Goal: Check status: Check status

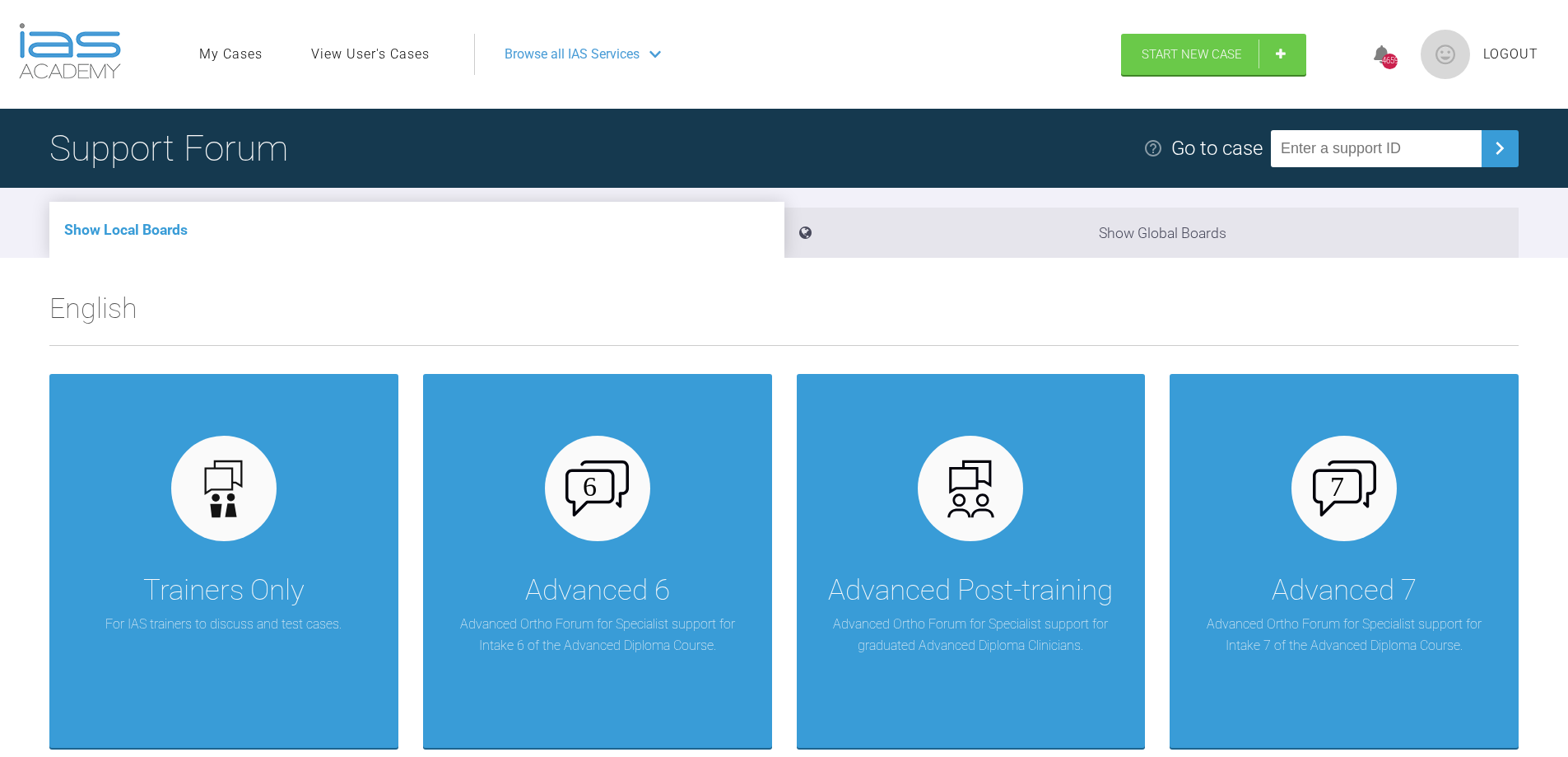
click at [1367, 139] on input "text" at bounding box center [1376, 148] width 210 height 37
paste input "TDUJVGEE"
type input "TDUJVGEE"
click at [1504, 150] on img at bounding box center [1499, 147] width 27 height 27
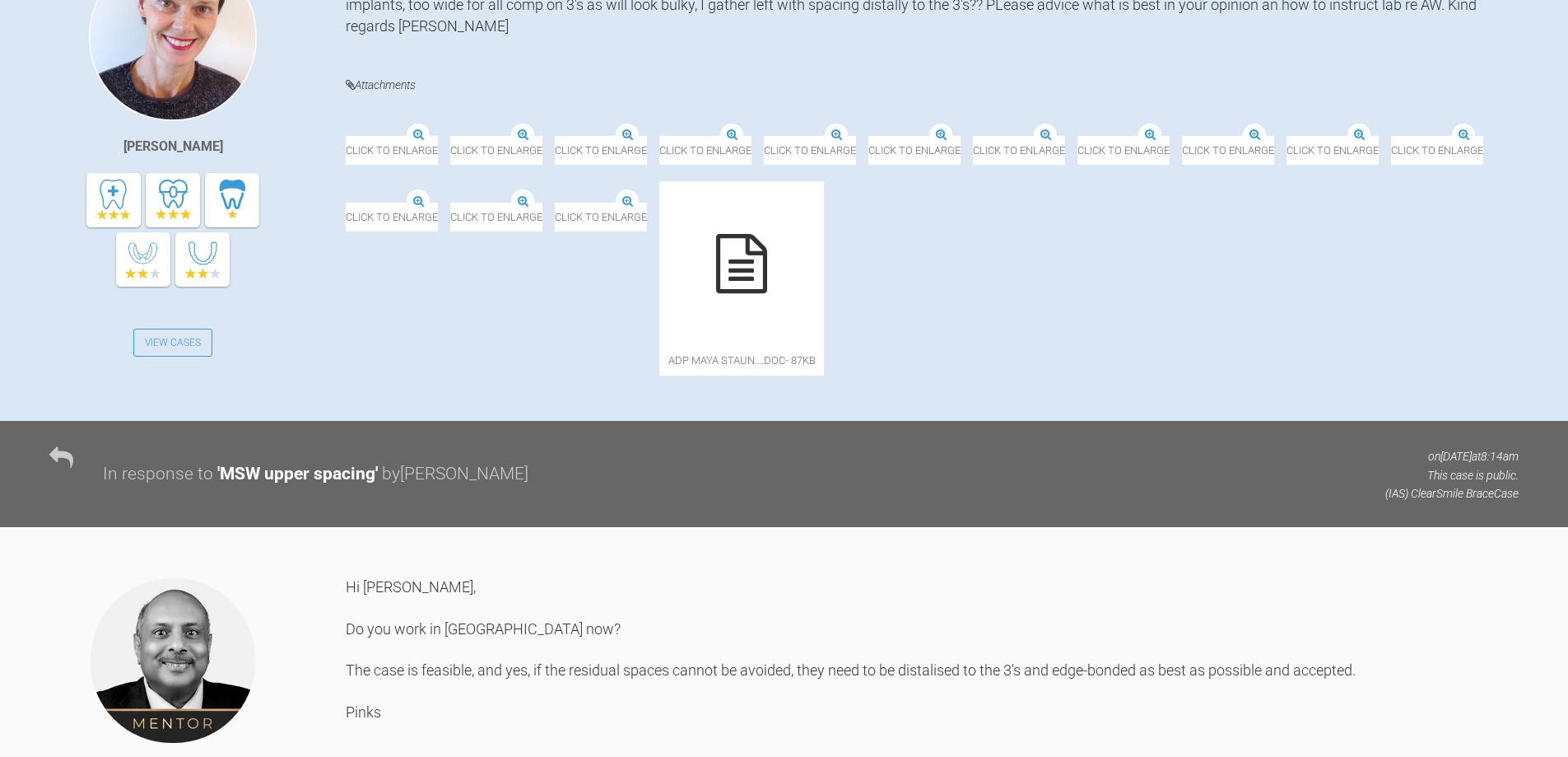
scroll to position [494, 0]
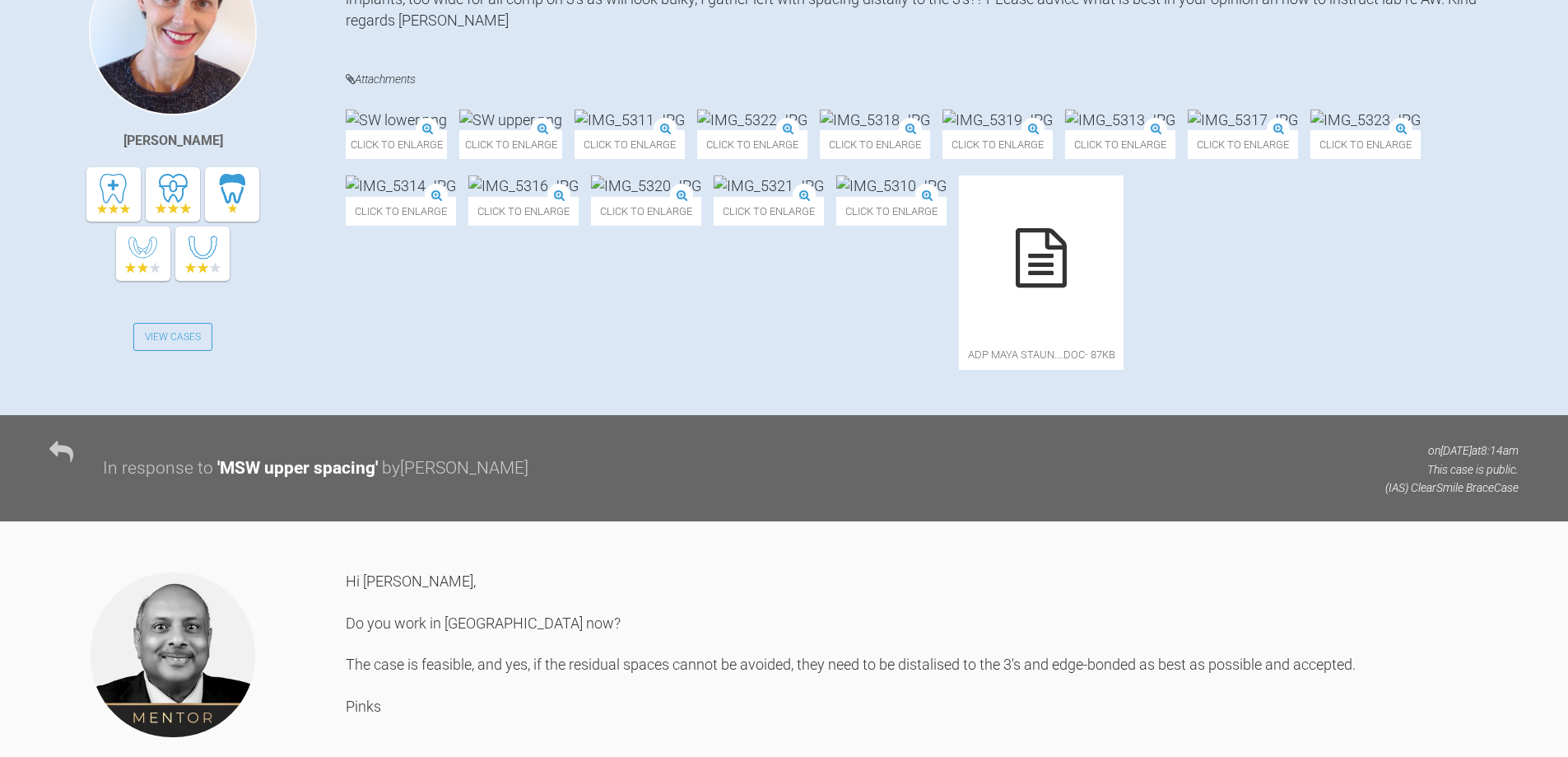
click at [1310, 130] on img at bounding box center [1365, 119] width 110 height 21
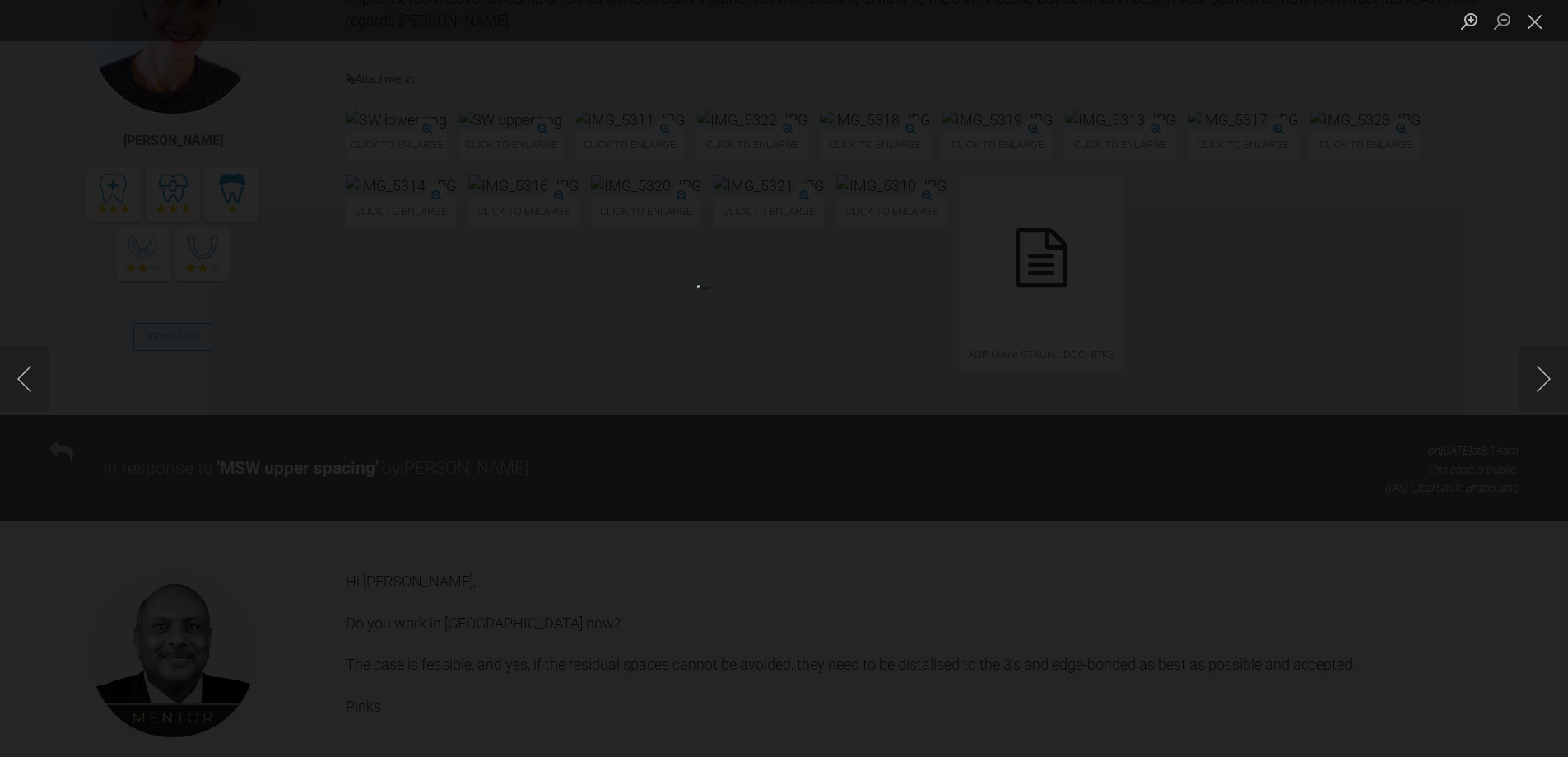
drag, startPoint x: 1539, startPoint y: 22, endPoint x: 1498, endPoint y: 34, distance: 42.7
click at [1538, 22] on button "Close lightbox" at bounding box center [1535, 21] width 32 height 29
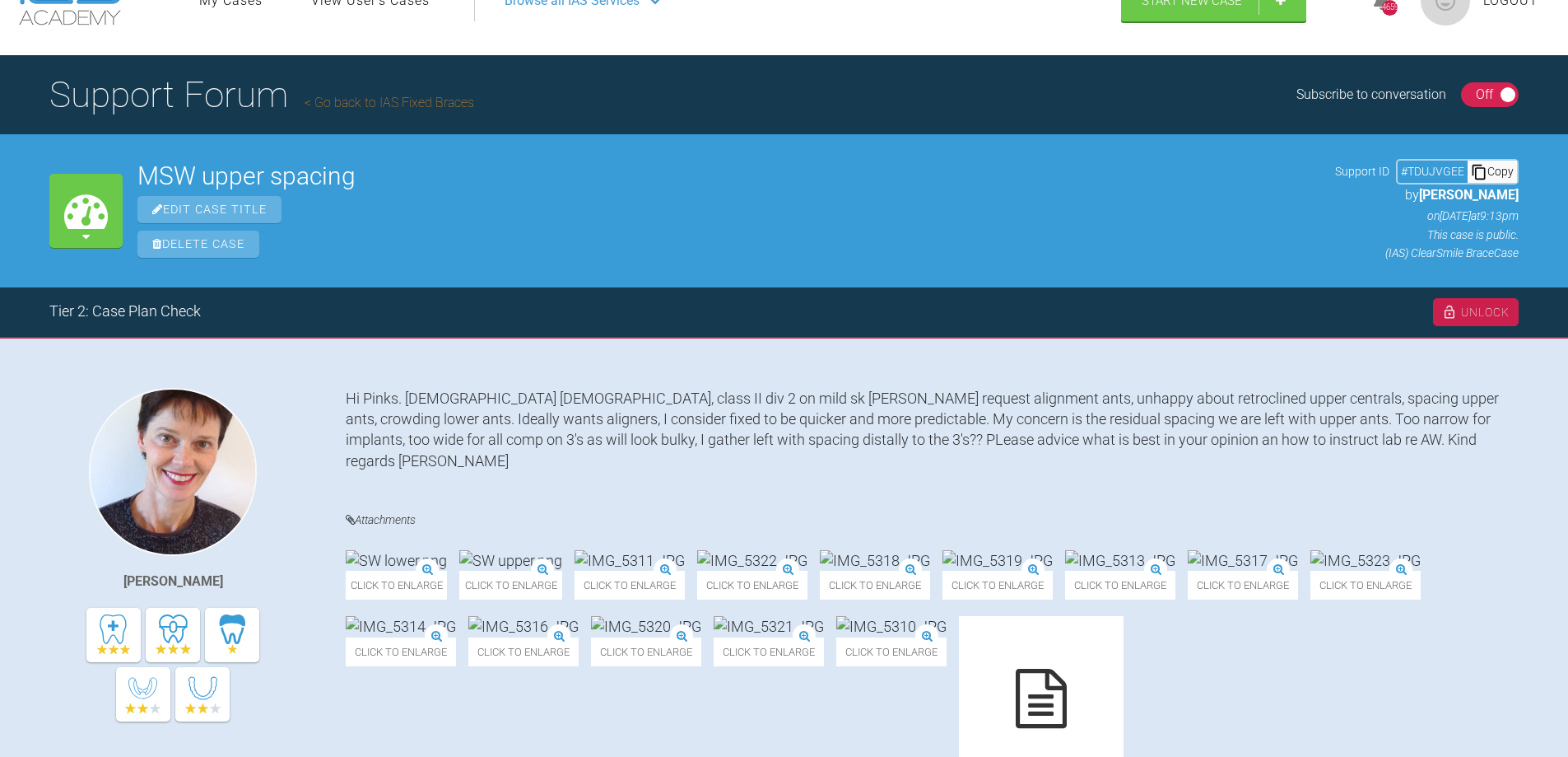
scroll to position [83, 0]
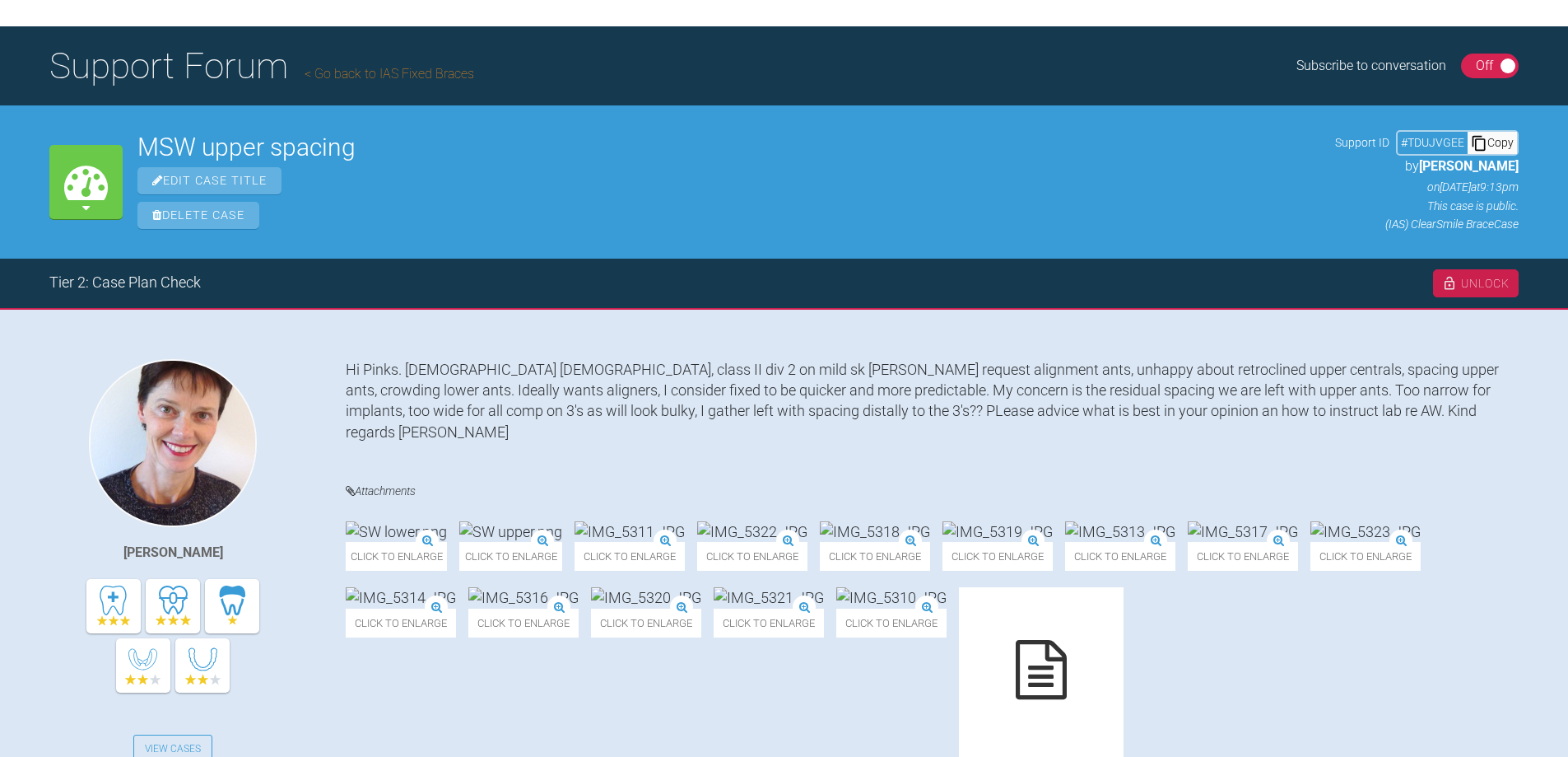
click at [1053, 542] on img at bounding box center [998, 531] width 110 height 21
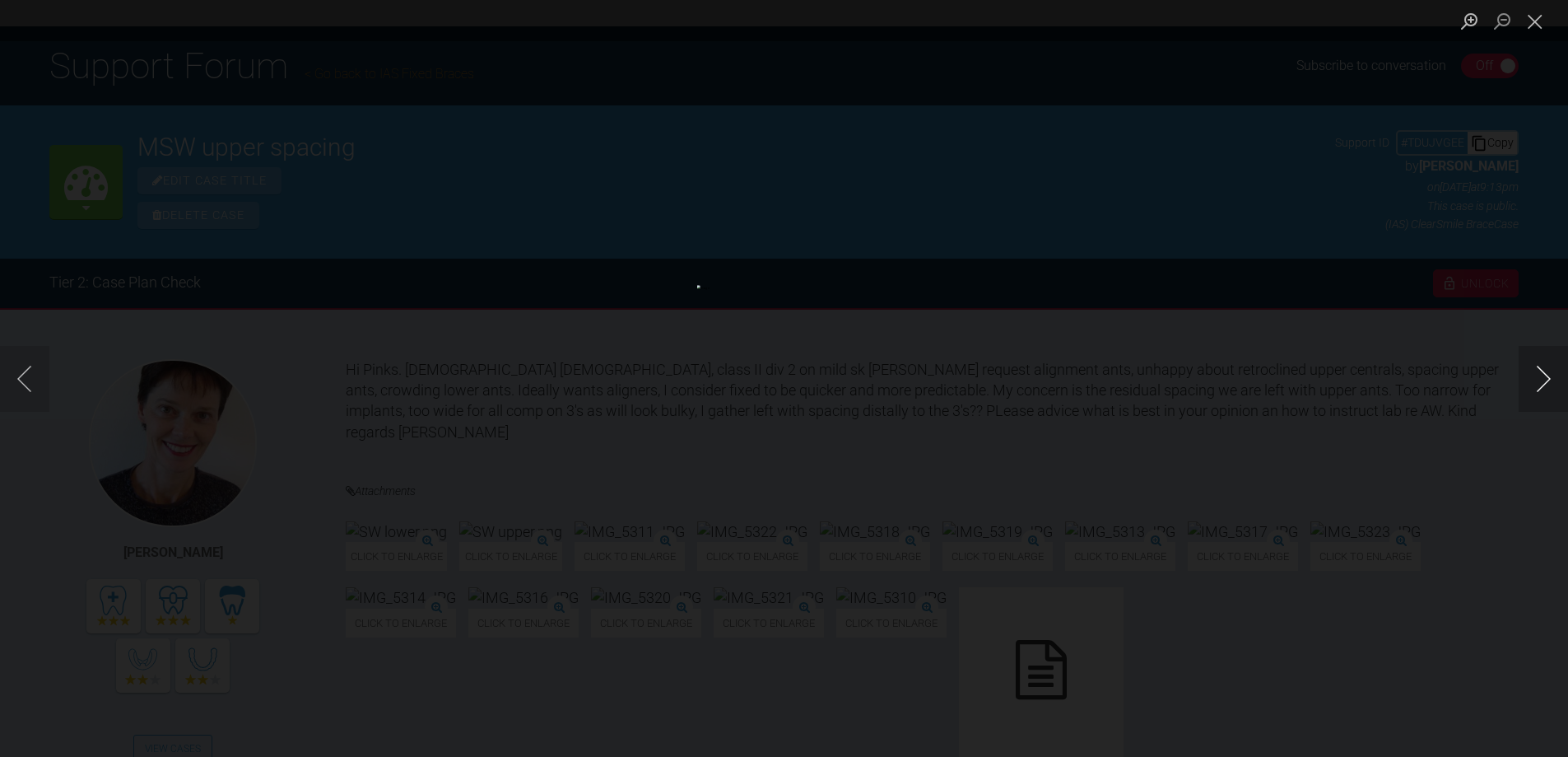
click at [1549, 379] on button "Next image" at bounding box center [1543, 378] width 49 height 66
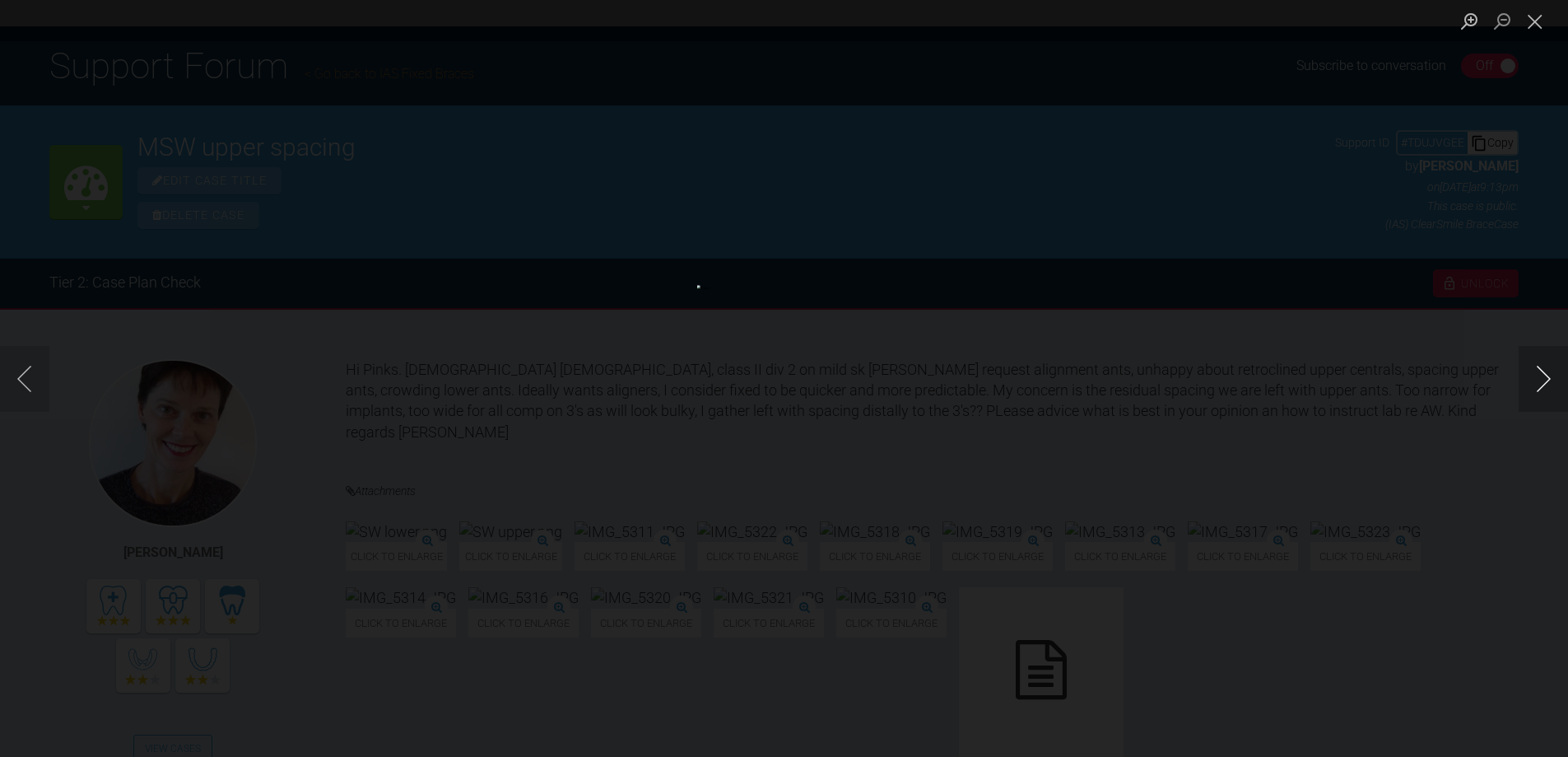
click at [1549, 379] on button "Next image" at bounding box center [1543, 378] width 49 height 66
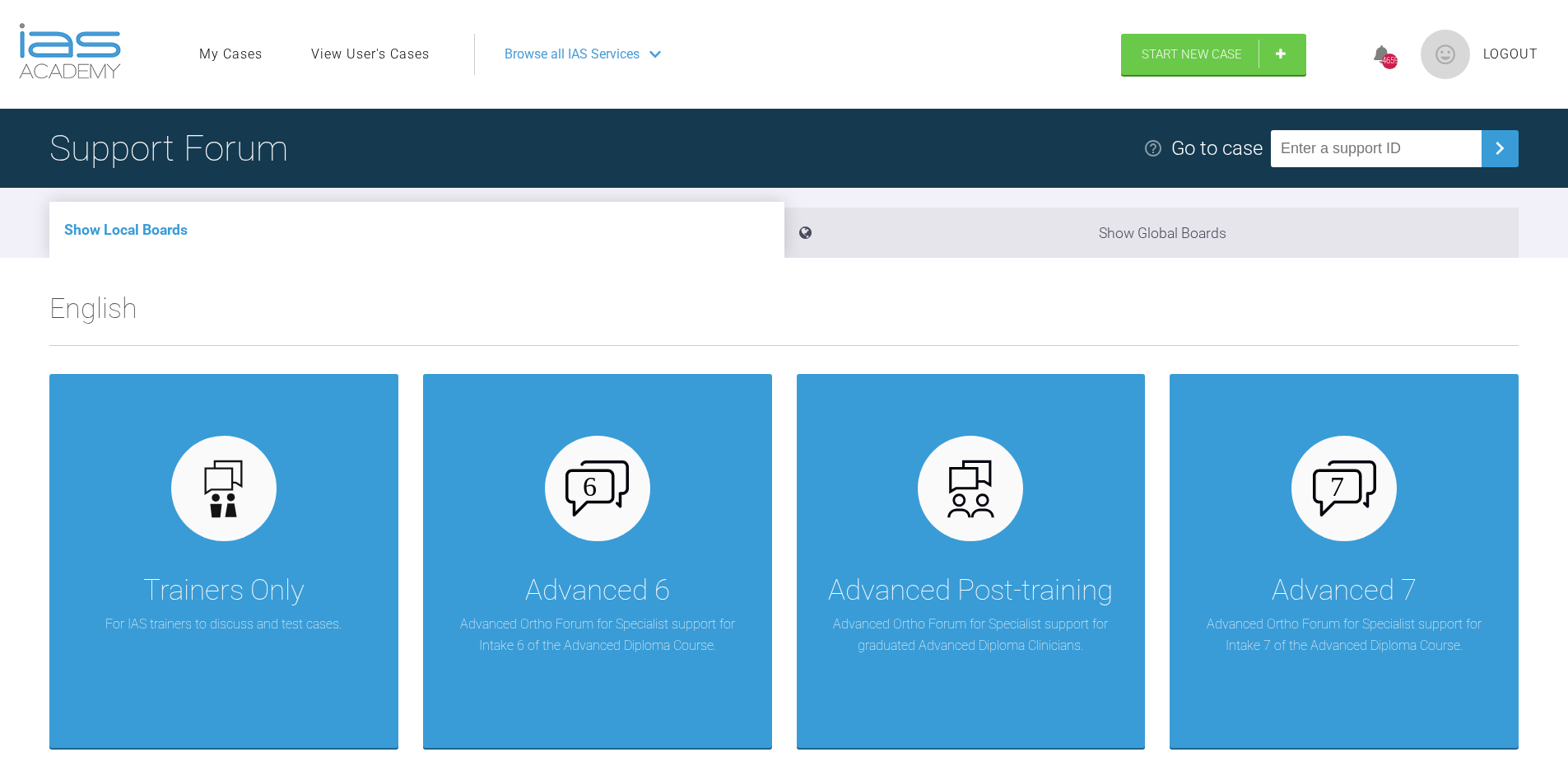
paste input "TDUJVGEE"
type input "TDUJVGEE"
click at [1505, 148] on img at bounding box center [1499, 147] width 27 height 27
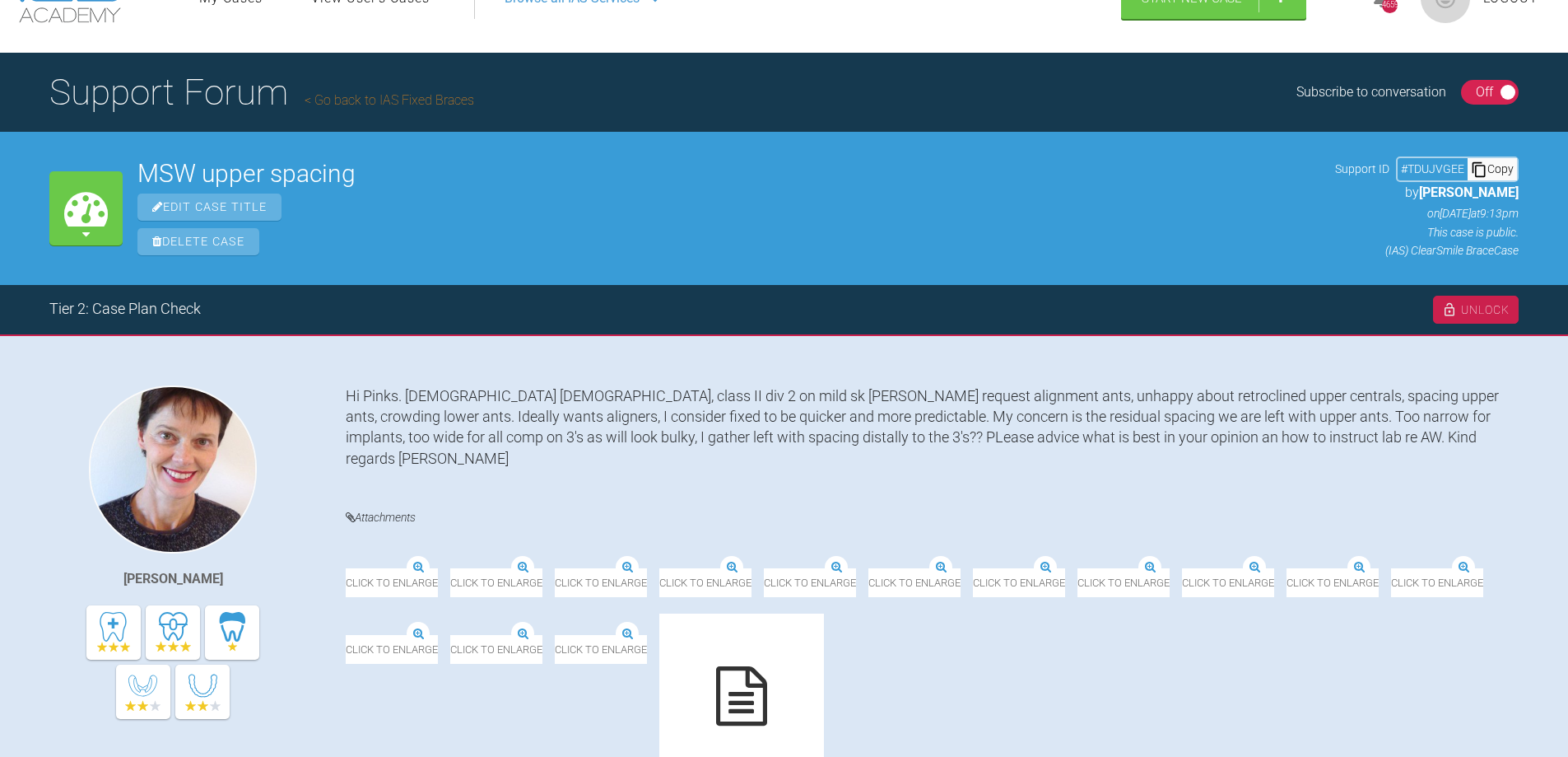
scroll to position [83, 0]
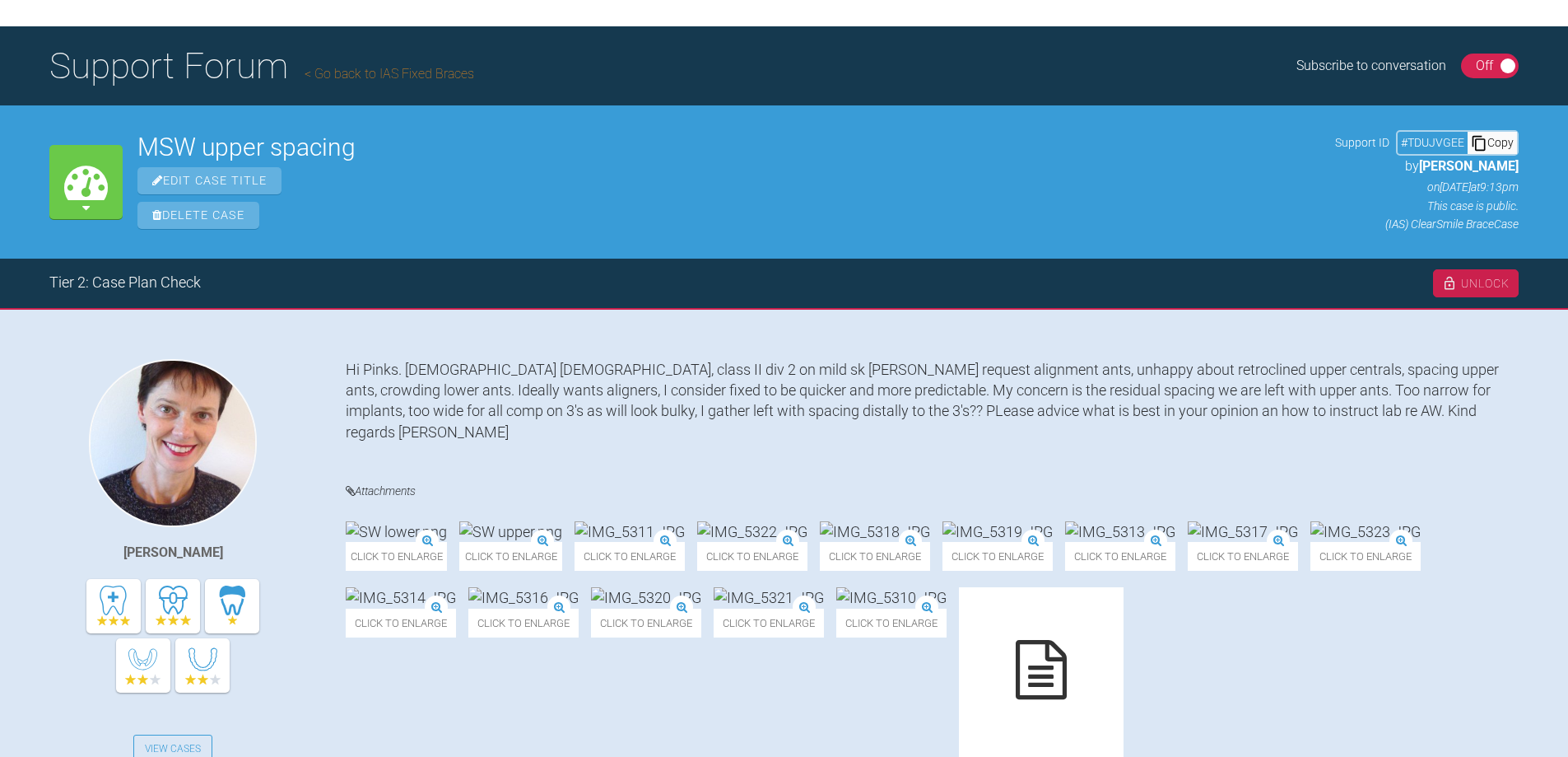
click at [538, 542] on img at bounding box center [510, 531] width 103 height 21
